Goal: Information Seeking & Learning: Learn about a topic

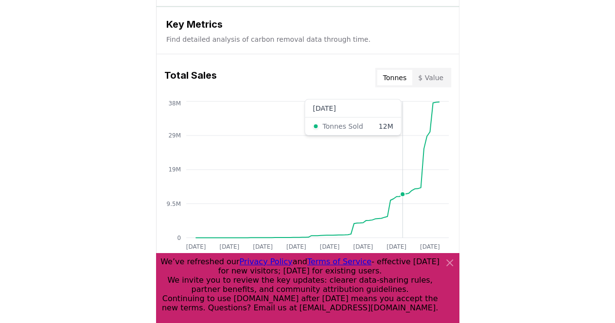
scroll to position [582, 0]
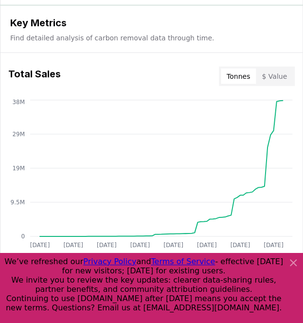
click at [291, 264] on icon at bounding box center [293, 263] width 12 height 12
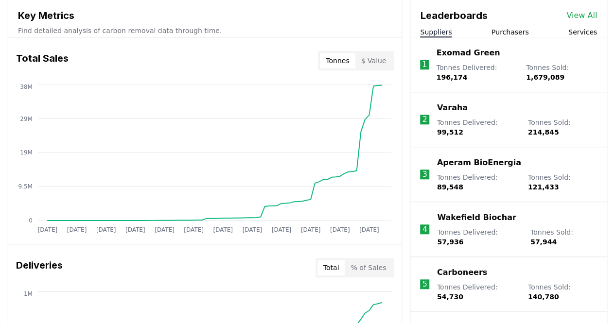
scroll to position [358, 0]
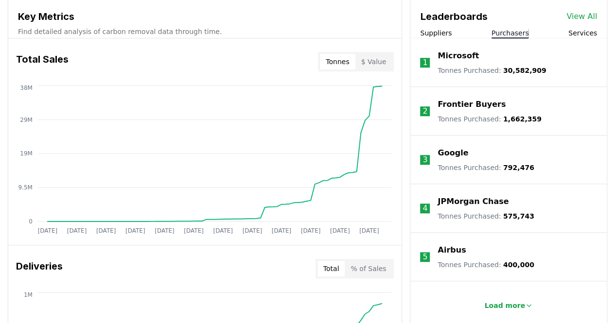
click at [459, 30] on button "Purchasers" at bounding box center [509, 33] width 37 height 10
click at [456, 53] on p "Microsoft" at bounding box center [457, 56] width 41 height 12
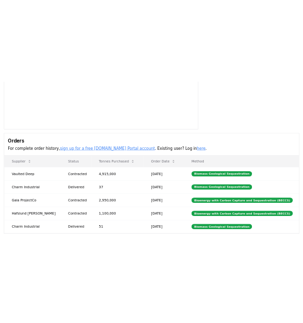
scroll to position [185, 0]
